Goal: Task Accomplishment & Management: Manage account settings

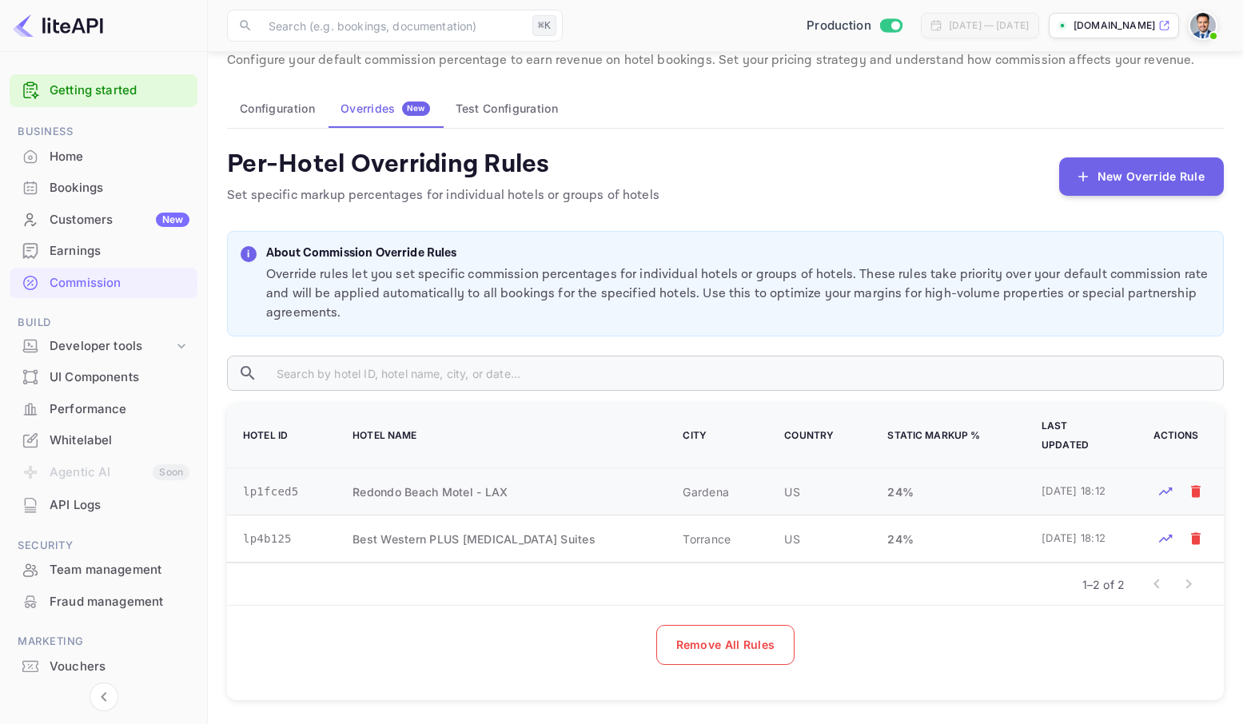
click at [281, 469] on td "lp1fced5" at bounding box center [280, 492] width 106 height 47
copy td "lp1fced5"
click at [1131, 172] on button "New Override Rule" at bounding box center [1142, 176] width 165 height 38
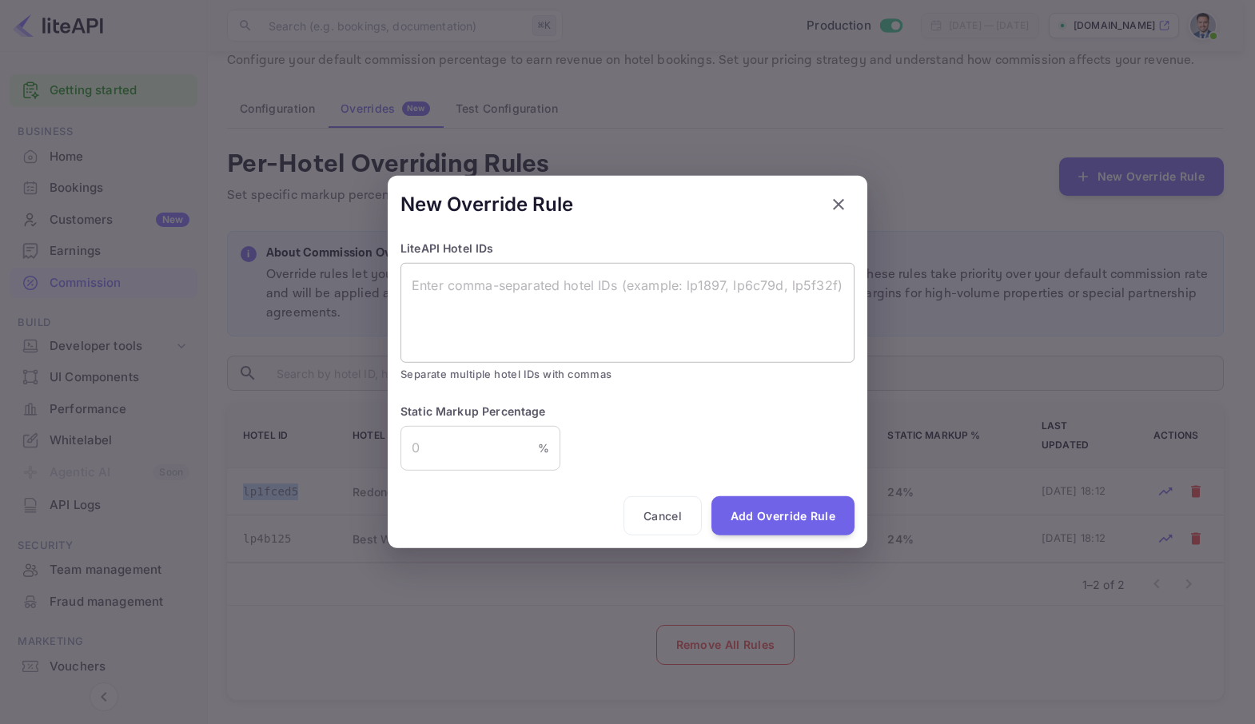
click at [522, 293] on textarea at bounding box center [628, 313] width 432 height 74
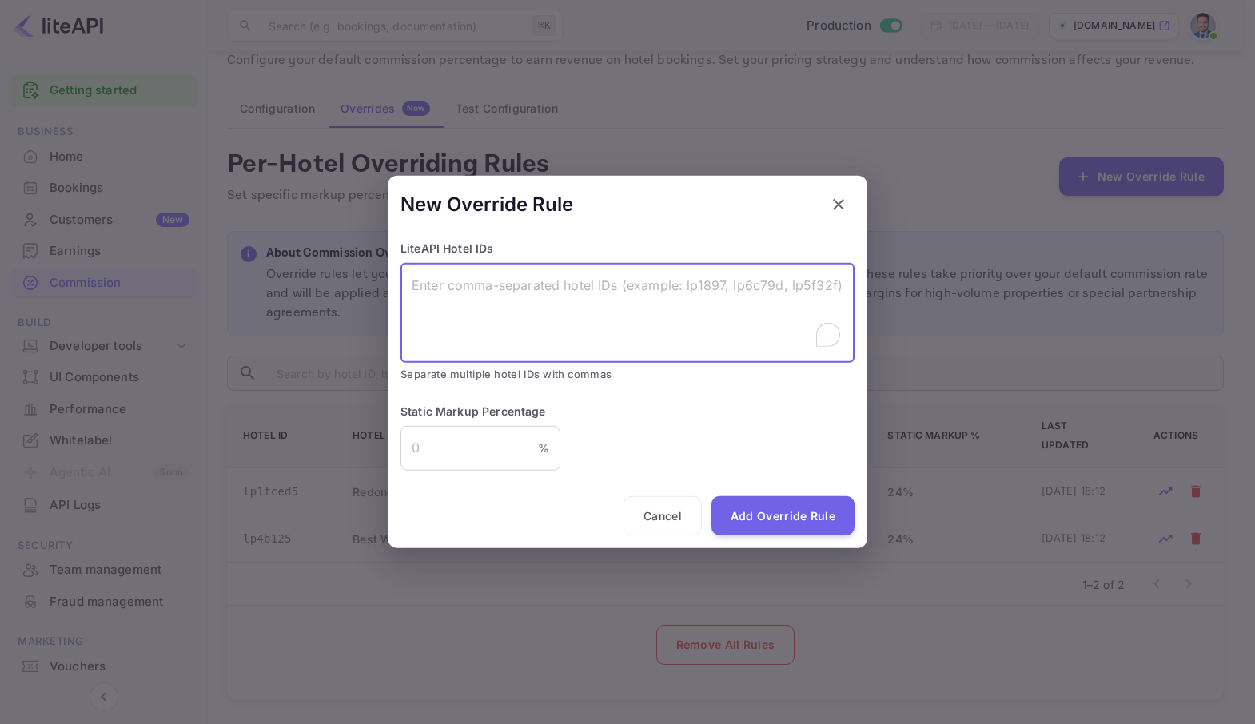
paste textarea "lp1fced5"
type textarea "lp1fced5"
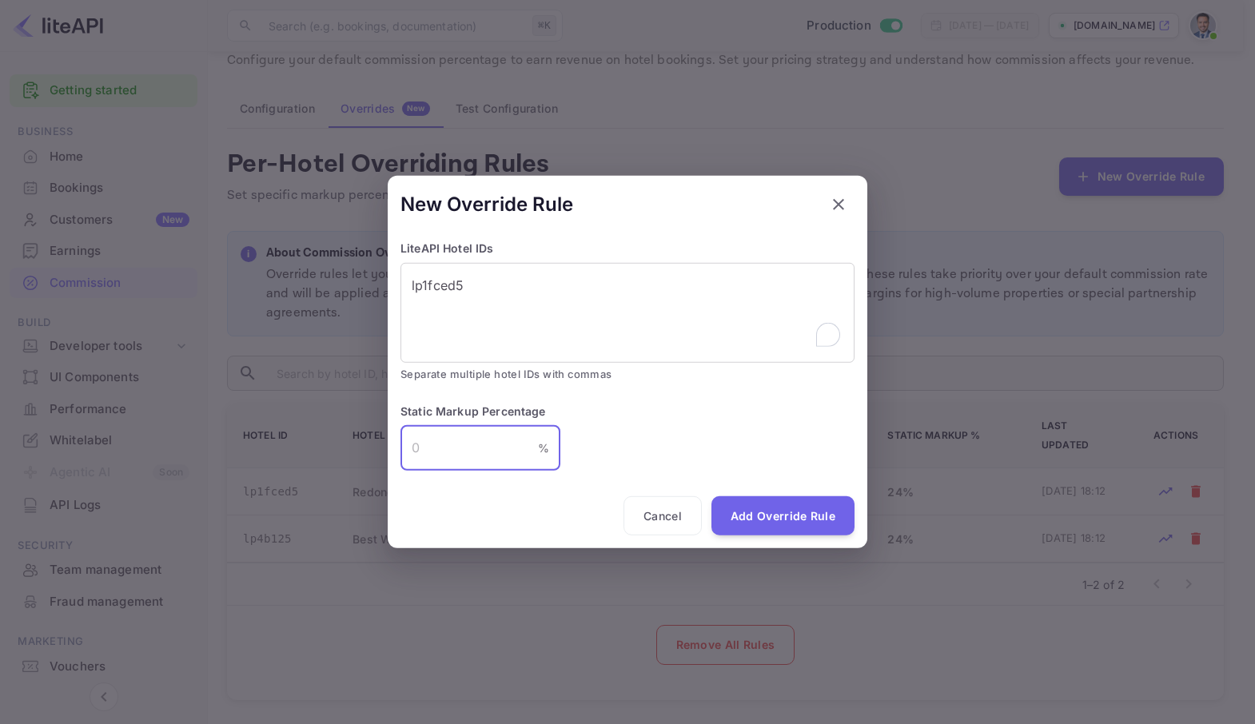
drag, startPoint x: 469, startPoint y: 447, endPoint x: 390, endPoint y: 451, distance: 78.5
click at [390, 451] on div "New Override Rule LiteAPI Hotel IDs lp1fced5 x ​ Separate multiple hotel IDs wi…" at bounding box center [628, 362] width 480 height 373
type input "100"
click at [784, 521] on button "Add Override Rule" at bounding box center [783, 516] width 143 height 40
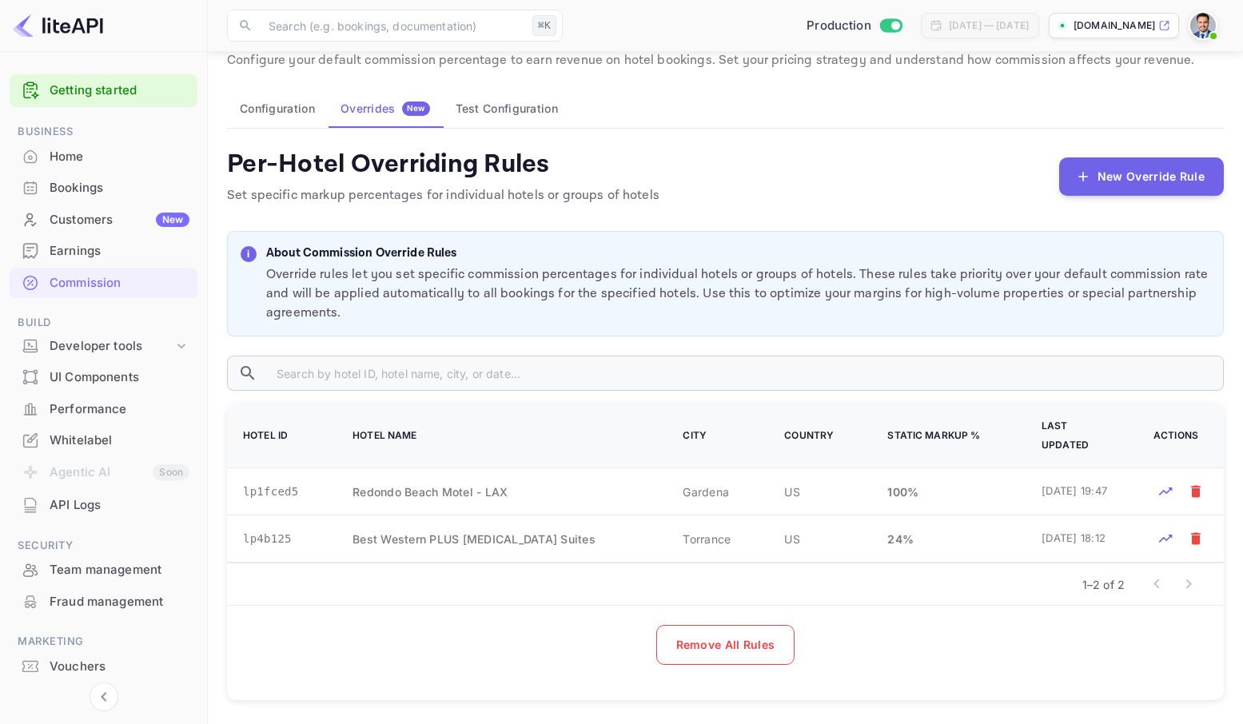
click at [740, 233] on div "i About Commission Override Rules Override rules let you set specific commissio…" at bounding box center [725, 284] width 997 height 106
click at [282, 476] on td "lp1fced5" at bounding box center [280, 492] width 106 height 47
copy td "lp1fced5"
click at [263, 525] on td "lp4b125" at bounding box center [280, 539] width 106 height 47
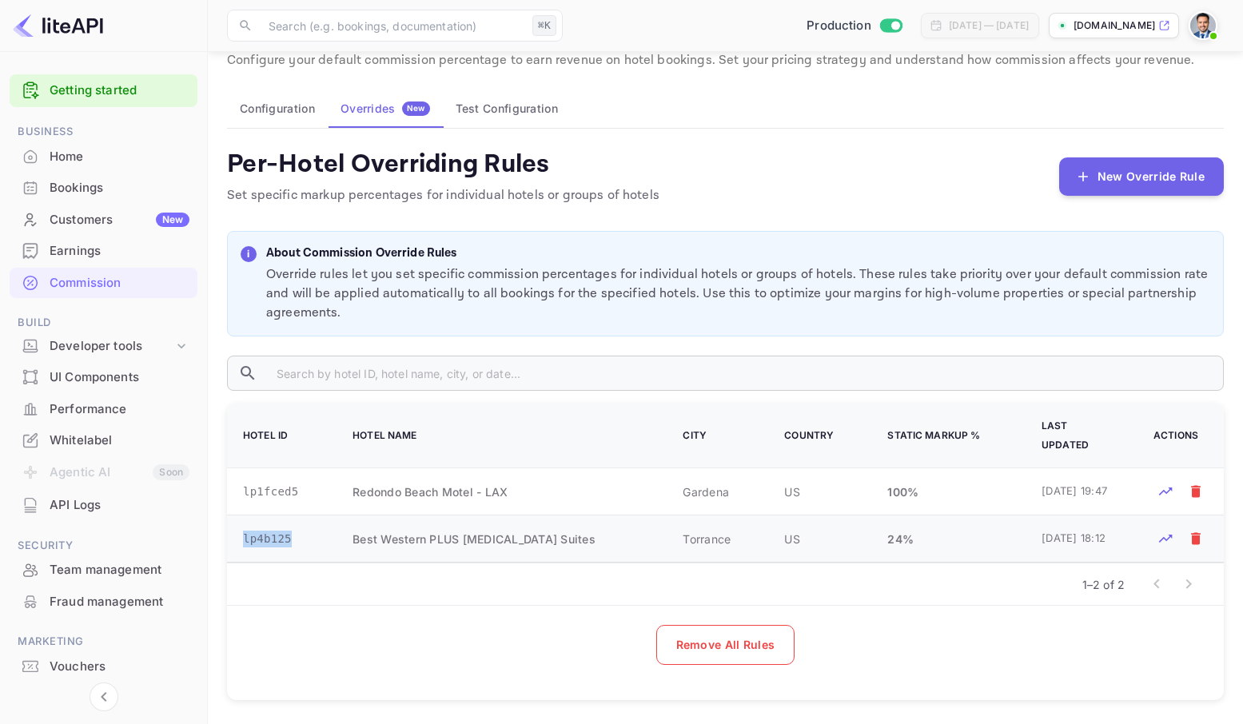
click at [263, 525] on td "lp4b125" at bounding box center [280, 539] width 106 height 47
copy td "lp4b125"
click at [1123, 174] on button "New Override Rule" at bounding box center [1142, 176] width 165 height 38
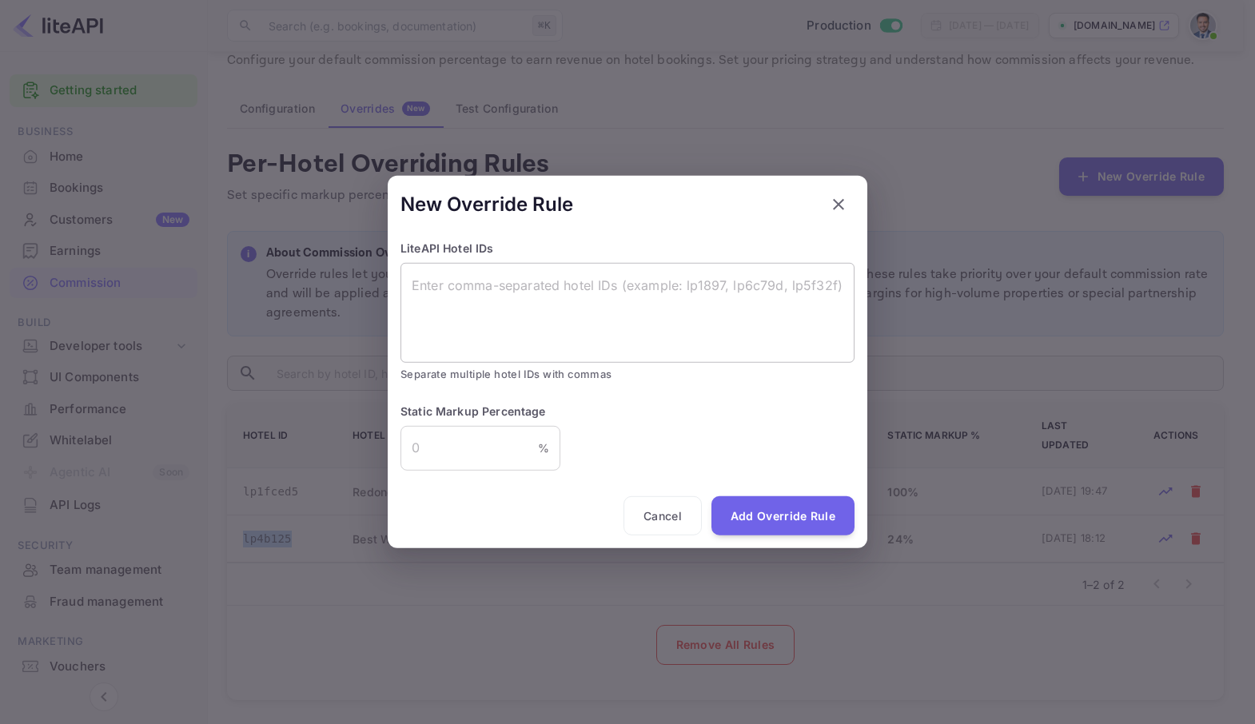
click at [548, 313] on textarea at bounding box center [628, 313] width 432 height 74
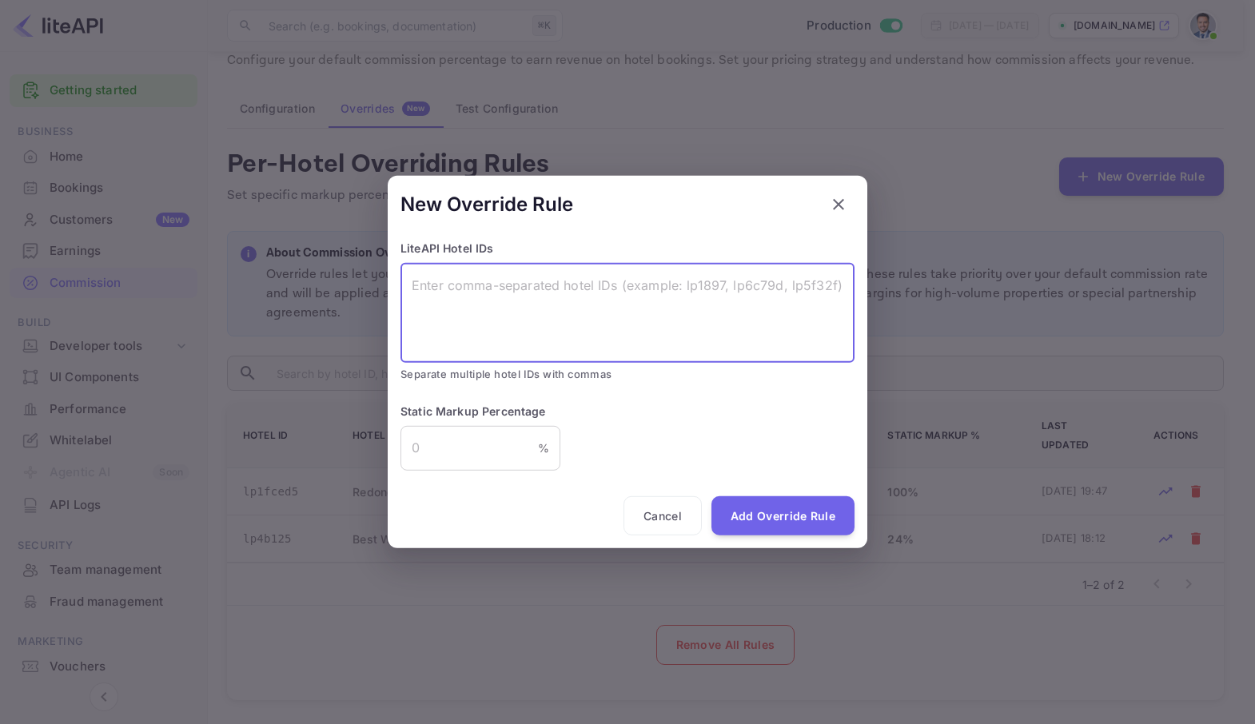
paste textarea "lp4b125"
type textarea "lp4b125"
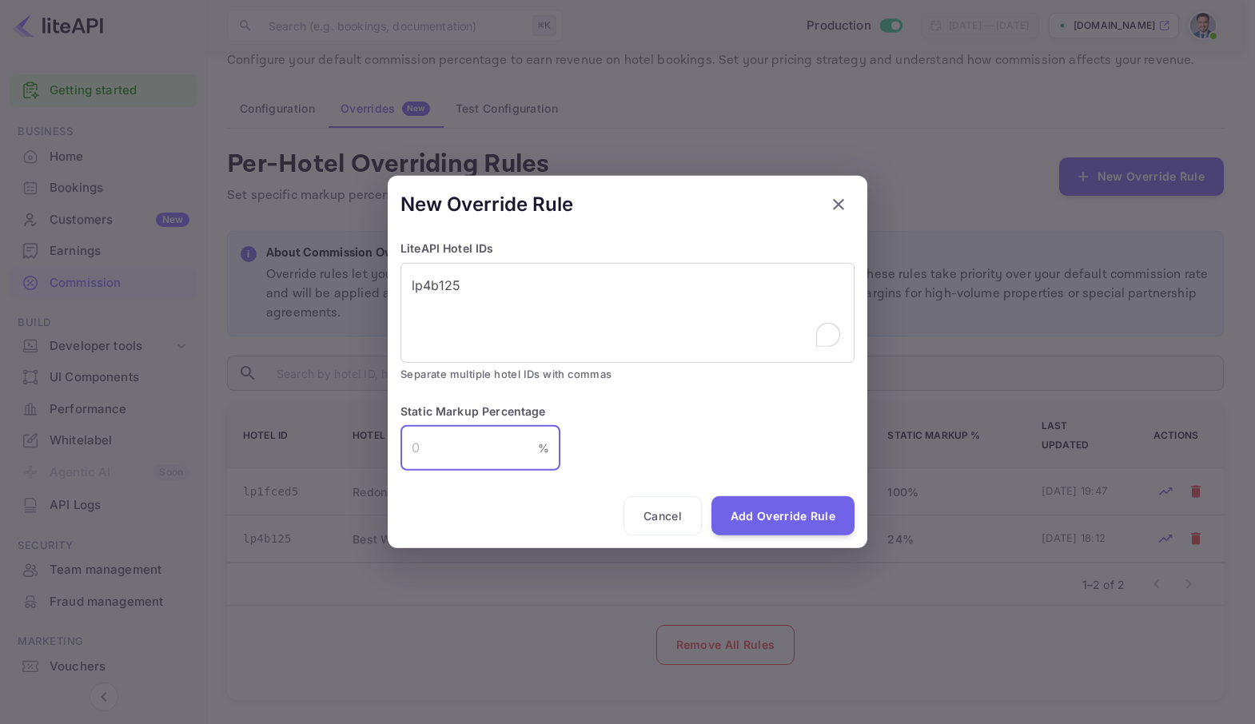
drag, startPoint x: 453, startPoint y: 436, endPoint x: 404, endPoint y: 444, distance: 49.4
click at [405, 444] on input "number" at bounding box center [470, 447] width 138 height 45
type input "100"
click at [796, 502] on button "Add Override Rule" at bounding box center [783, 516] width 143 height 40
